Goal: Use online tool/utility: Utilize a website feature to perform a specific function

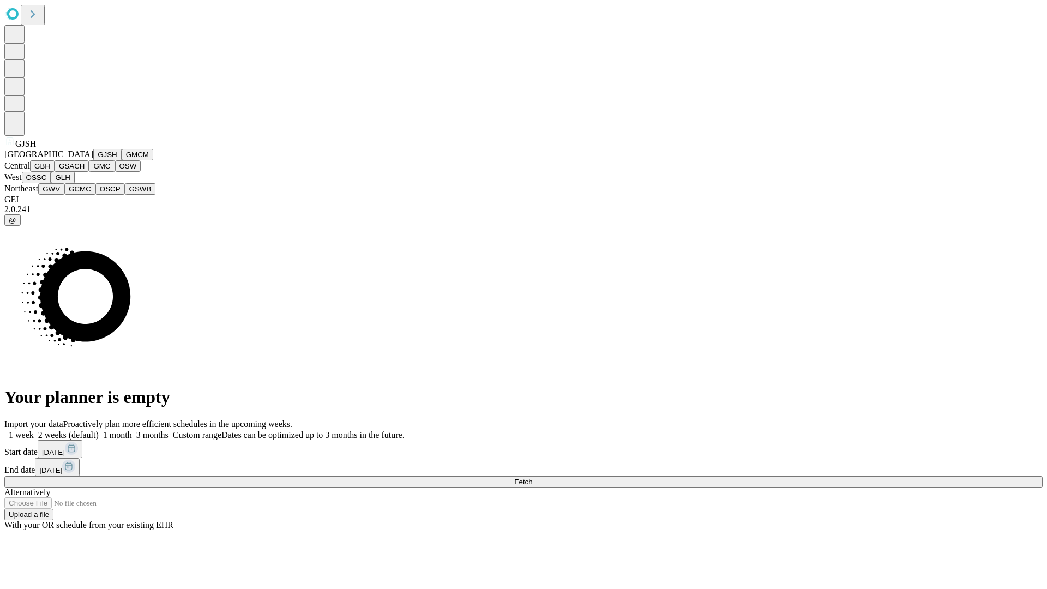
click at [93, 160] on button "GJSH" at bounding box center [107, 154] width 28 height 11
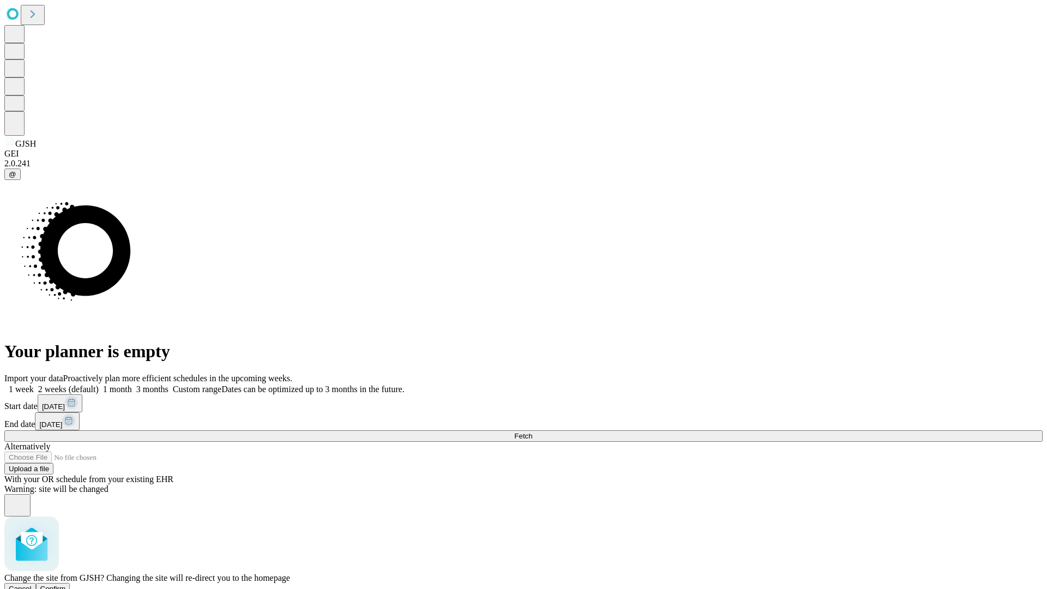
click at [66, 585] on span "Confirm" at bounding box center [53, 589] width 26 height 8
click at [99, 384] on label "2 weeks (default)" at bounding box center [66, 388] width 65 height 9
click at [532, 432] on span "Fetch" at bounding box center [523, 436] width 18 height 8
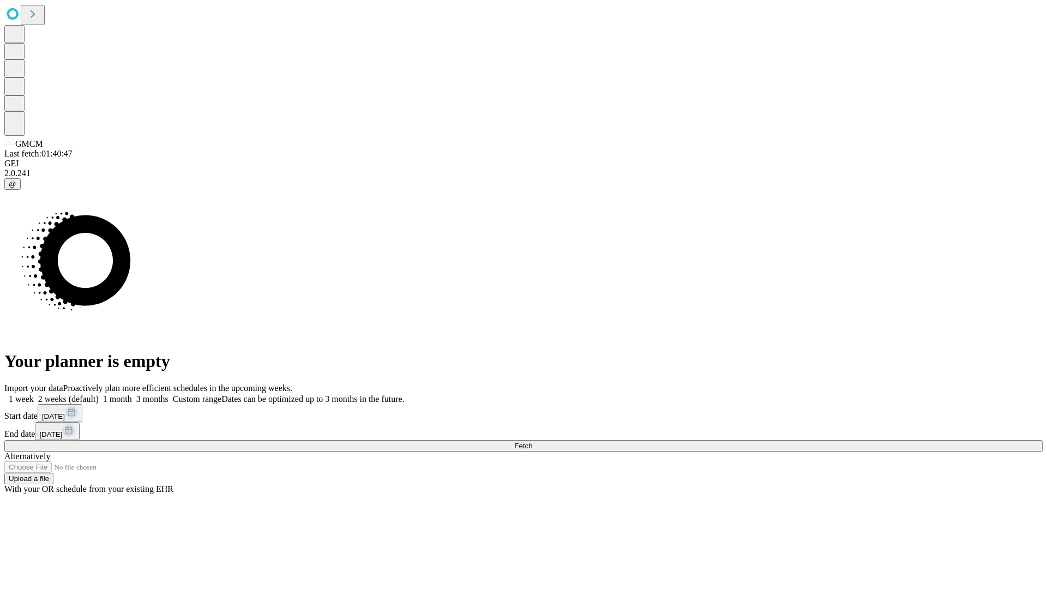
click at [99, 394] on label "2 weeks (default)" at bounding box center [66, 398] width 65 height 9
click at [532, 442] on span "Fetch" at bounding box center [523, 446] width 18 height 8
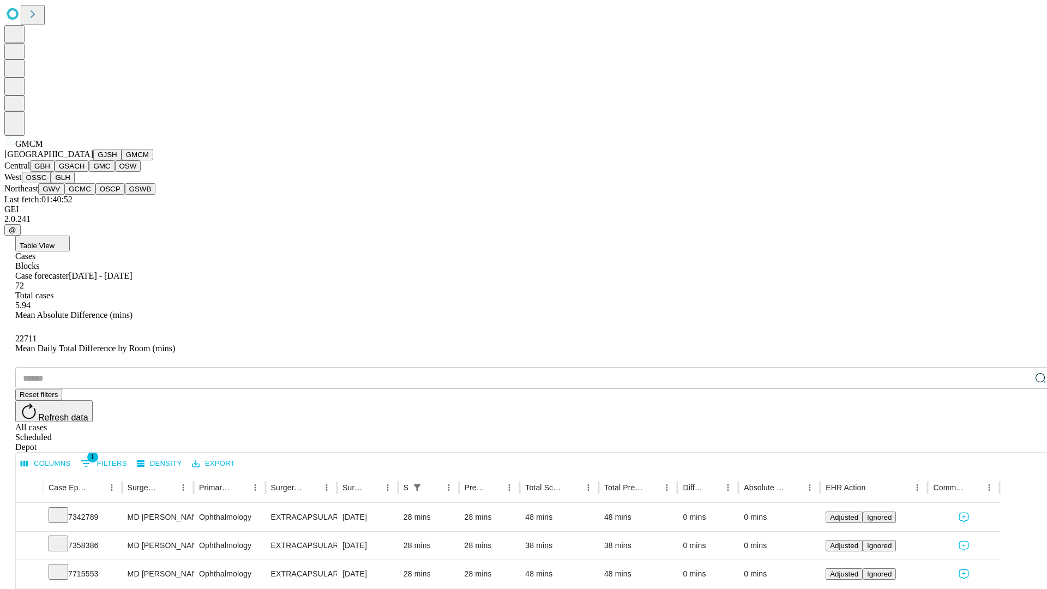
click at [55, 172] on button "GBH" at bounding box center [42, 165] width 25 height 11
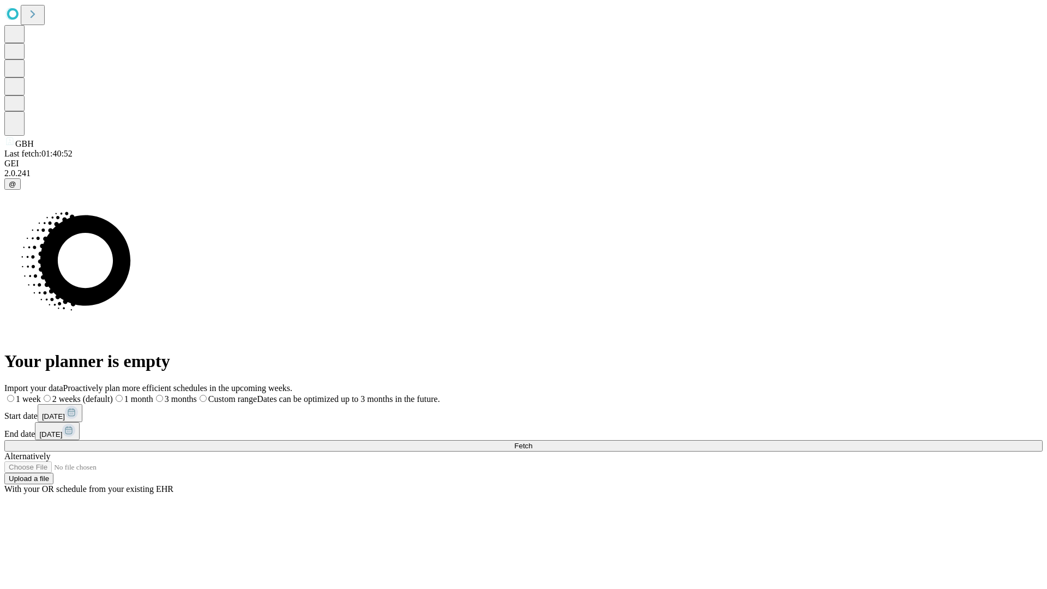
click at [113, 394] on label "2 weeks (default)" at bounding box center [77, 398] width 72 height 9
click at [532, 442] on span "Fetch" at bounding box center [523, 446] width 18 height 8
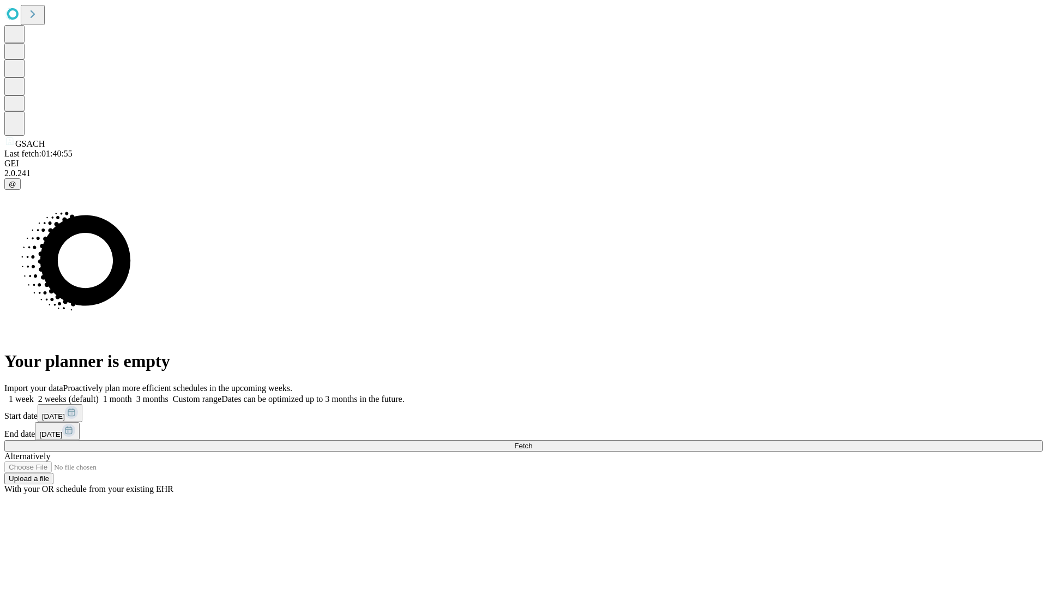
click at [99, 394] on label "2 weeks (default)" at bounding box center [66, 398] width 65 height 9
click at [532, 442] on span "Fetch" at bounding box center [523, 446] width 18 height 8
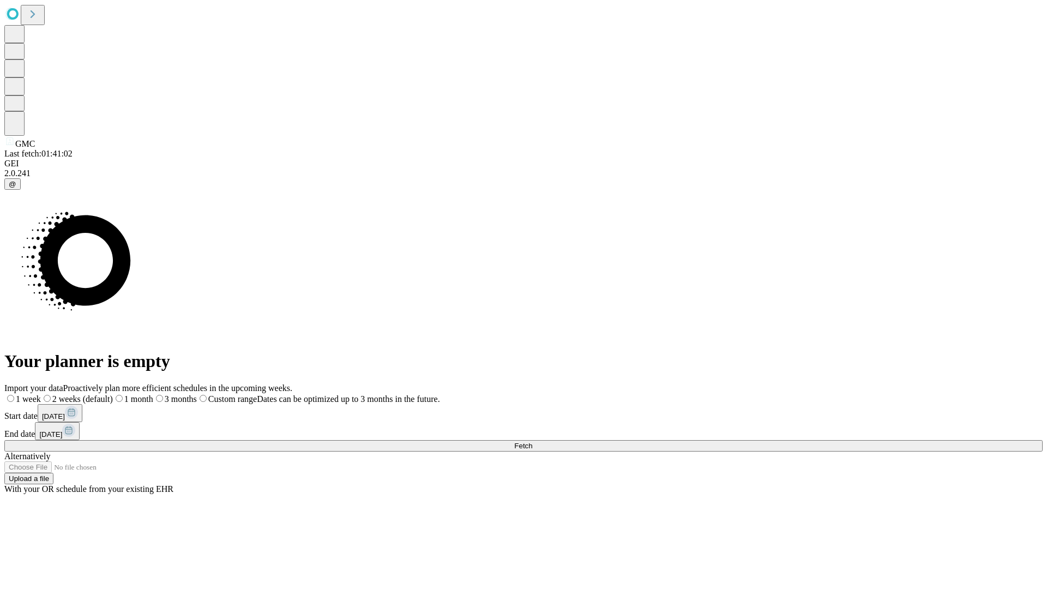
click at [113, 394] on label "2 weeks (default)" at bounding box center [77, 398] width 72 height 9
click at [532, 442] on span "Fetch" at bounding box center [523, 446] width 18 height 8
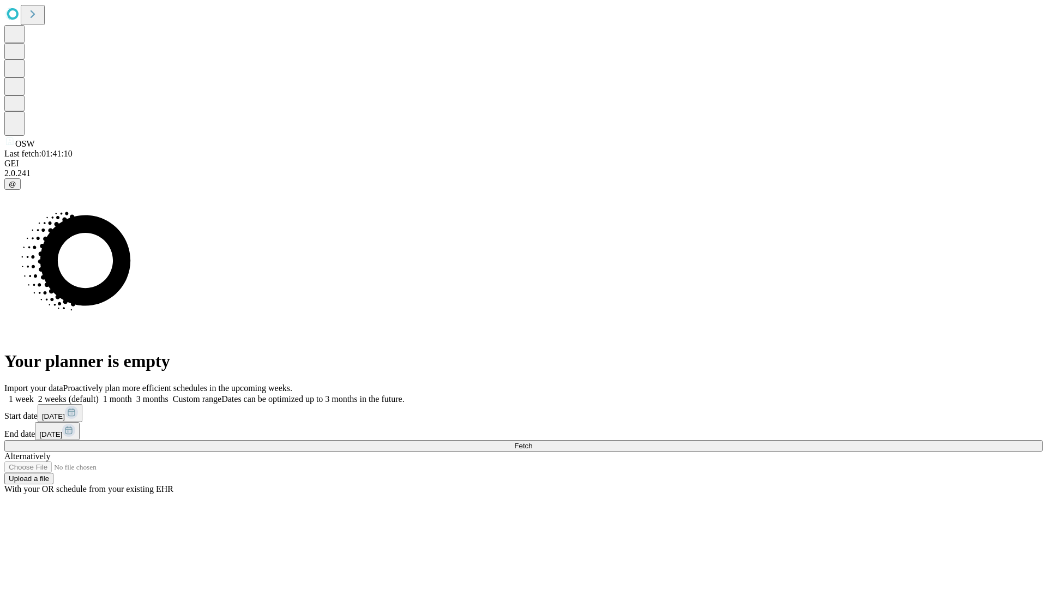
click at [99, 394] on label "2 weeks (default)" at bounding box center [66, 398] width 65 height 9
click at [532, 442] on span "Fetch" at bounding box center [523, 446] width 18 height 8
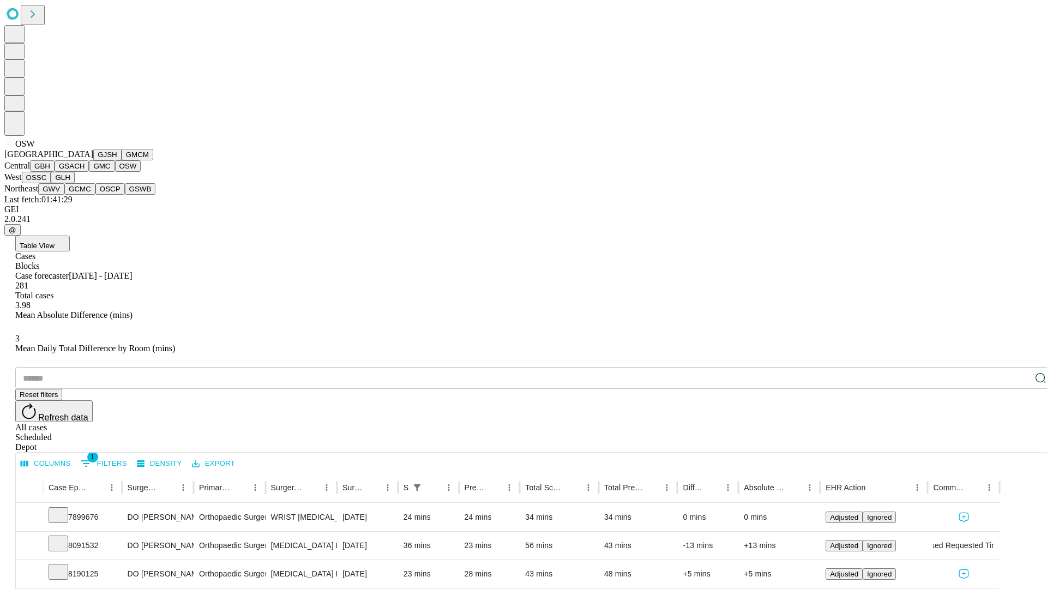
click at [51, 183] on button "OSSC" at bounding box center [36, 177] width 29 height 11
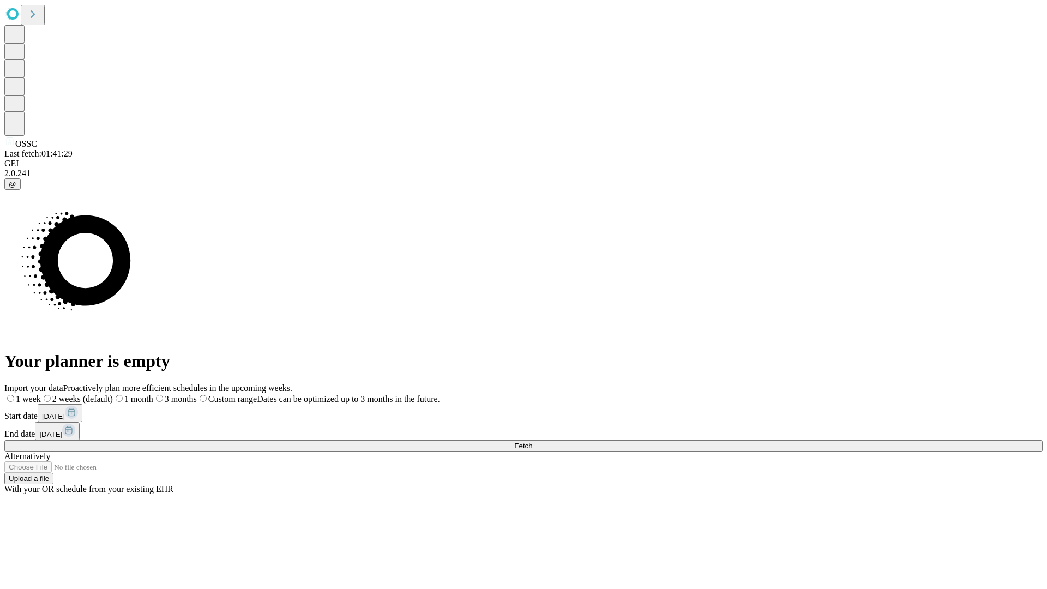
click at [113, 394] on label "2 weeks (default)" at bounding box center [77, 398] width 72 height 9
click at [532, 442] on span "Fetch" at bounding box center [523, 446] width 18 height 8
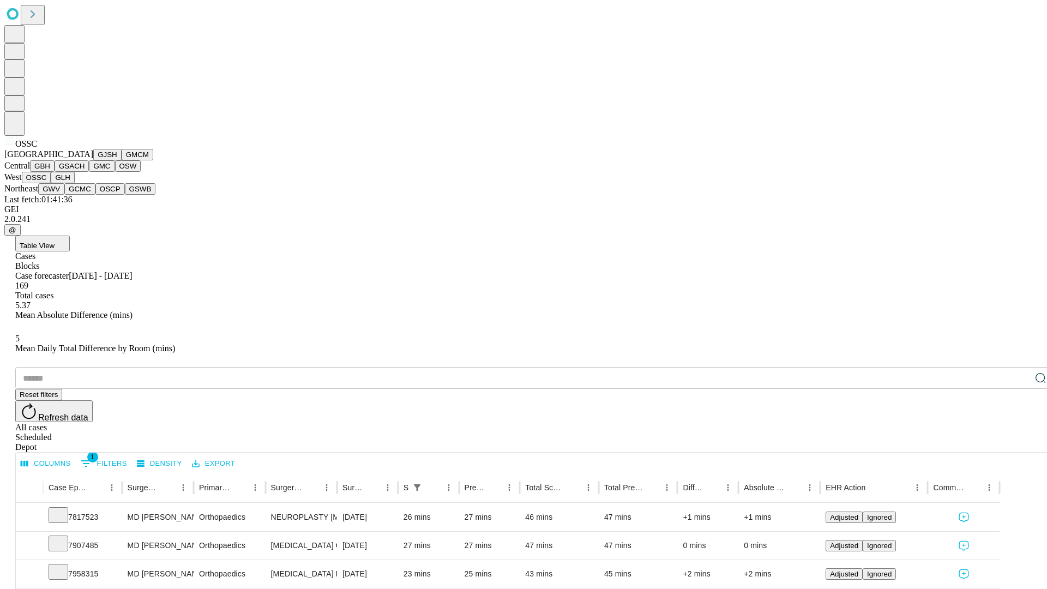
click at [74, 183] on button "GLH" at bounding box center [62, 177] width 23 height 11
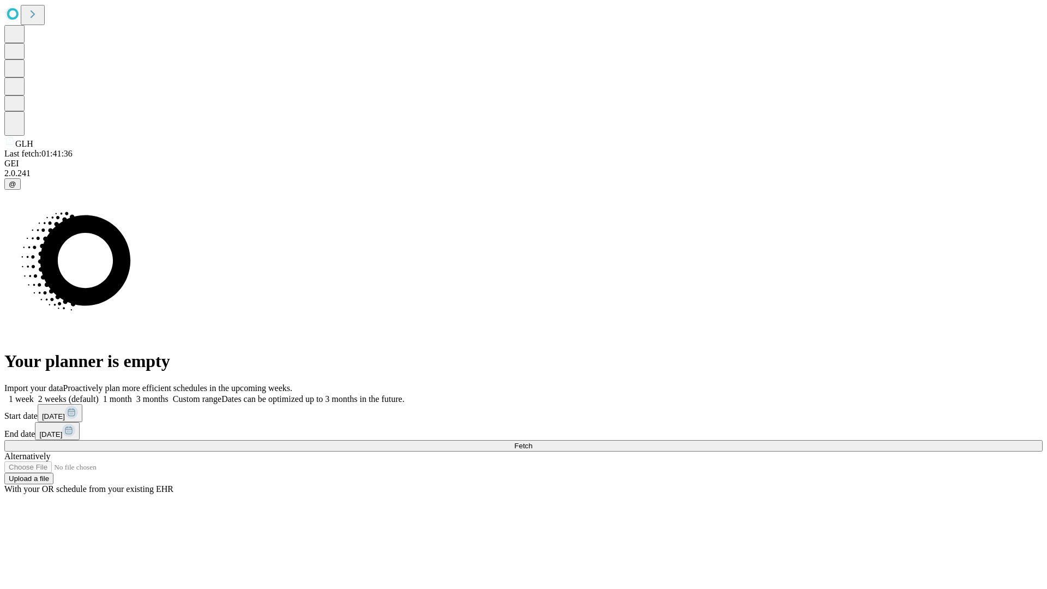
click at [99, 394] on label "2 weeks (default)" at bounding box center [66, 398] width 65 height 9
click at [532, 442] on span "Fetch" at bounding box center [523, 446] width 18 height 8
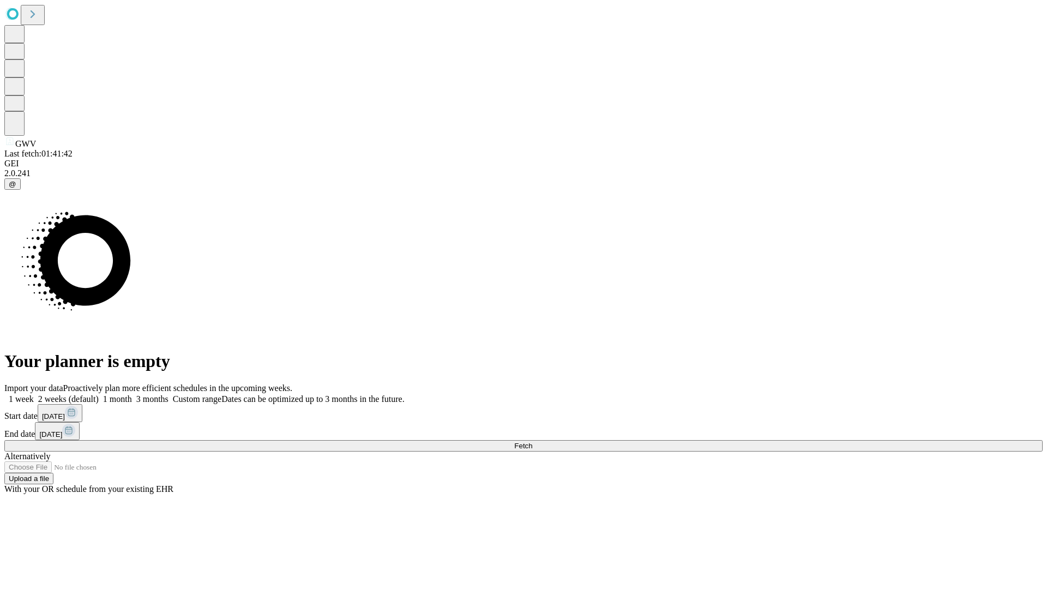
click at [99, 394] on label "2 weeks (default)" at bounding box center [66, 398] width 65 height 9
click at [532, 442] on span "Fetch" at bounding box center [523, 446] width 18 height 8
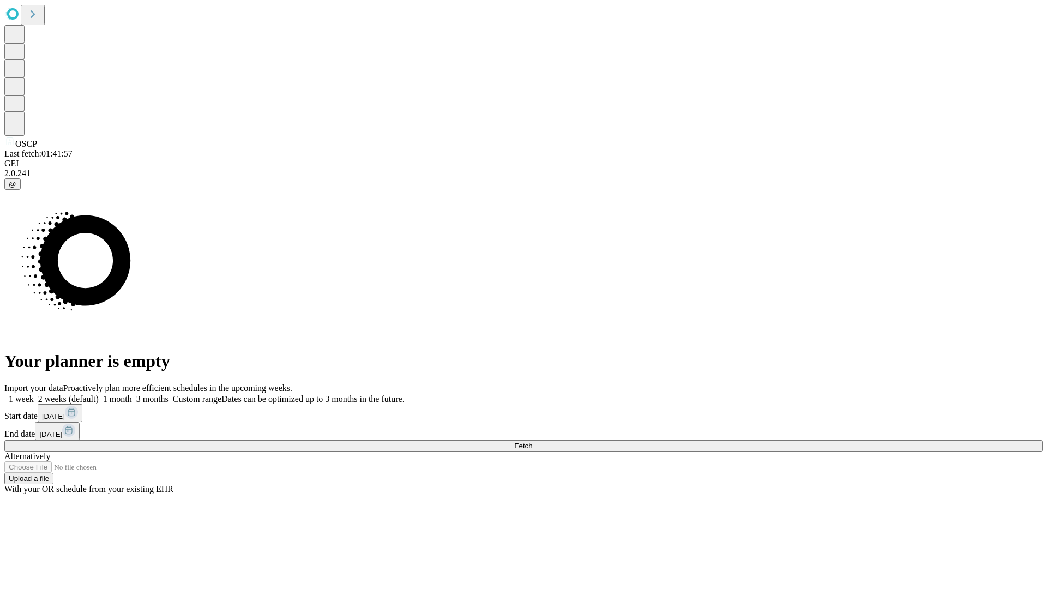
click at [99, 394] on label "2 weeks (default)" at bounding box center [66, 398] width 65 height 9
click at [532, 442] on span "Fetch" at bounding box center [523, 446] width 18 height 8
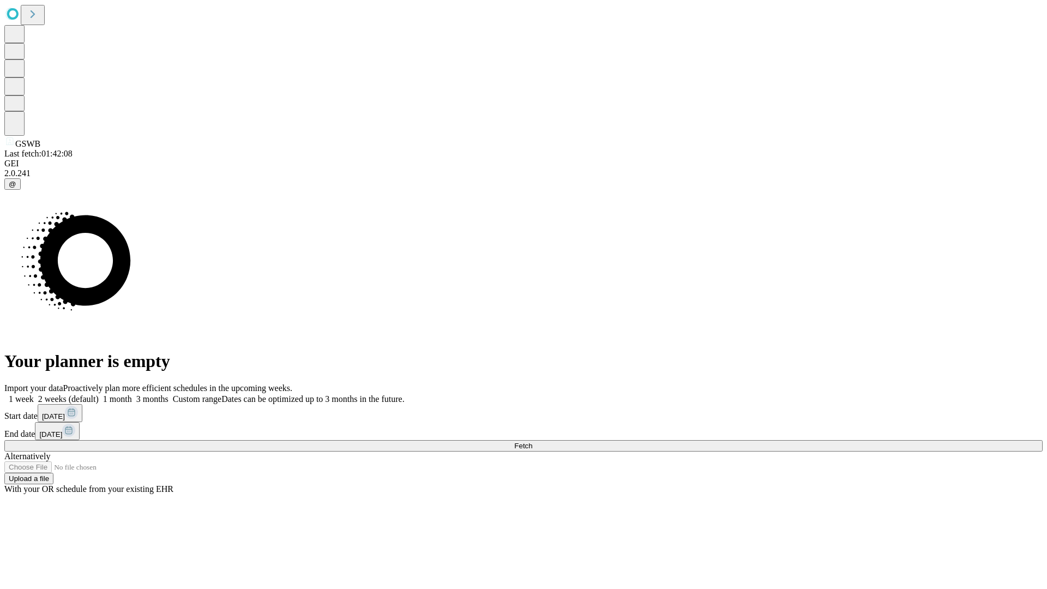
click at [99, 394] on label "2 weeks (default)" at bounding box center [66, 398] width 65 height 9
click at [532, 442] on span "Fetch" at bounding box center [523, 446] width 18 height 8
